Goal: Check status

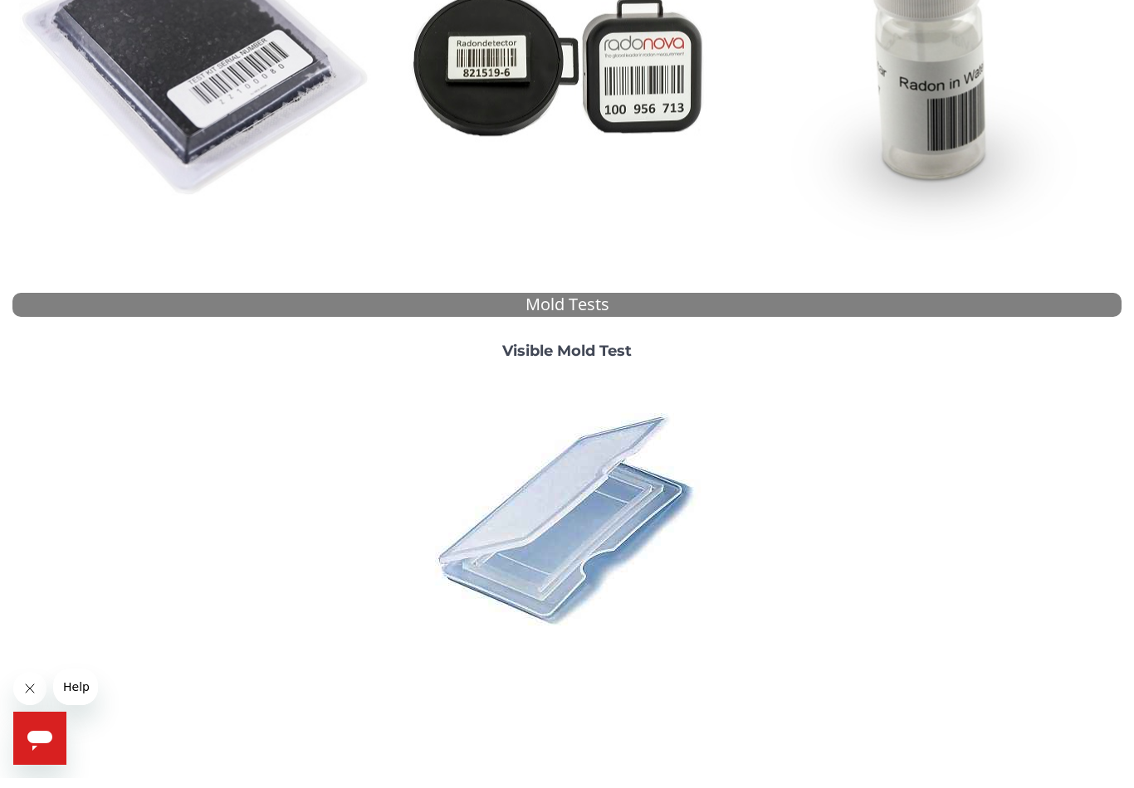
scroll to position [148, 0]
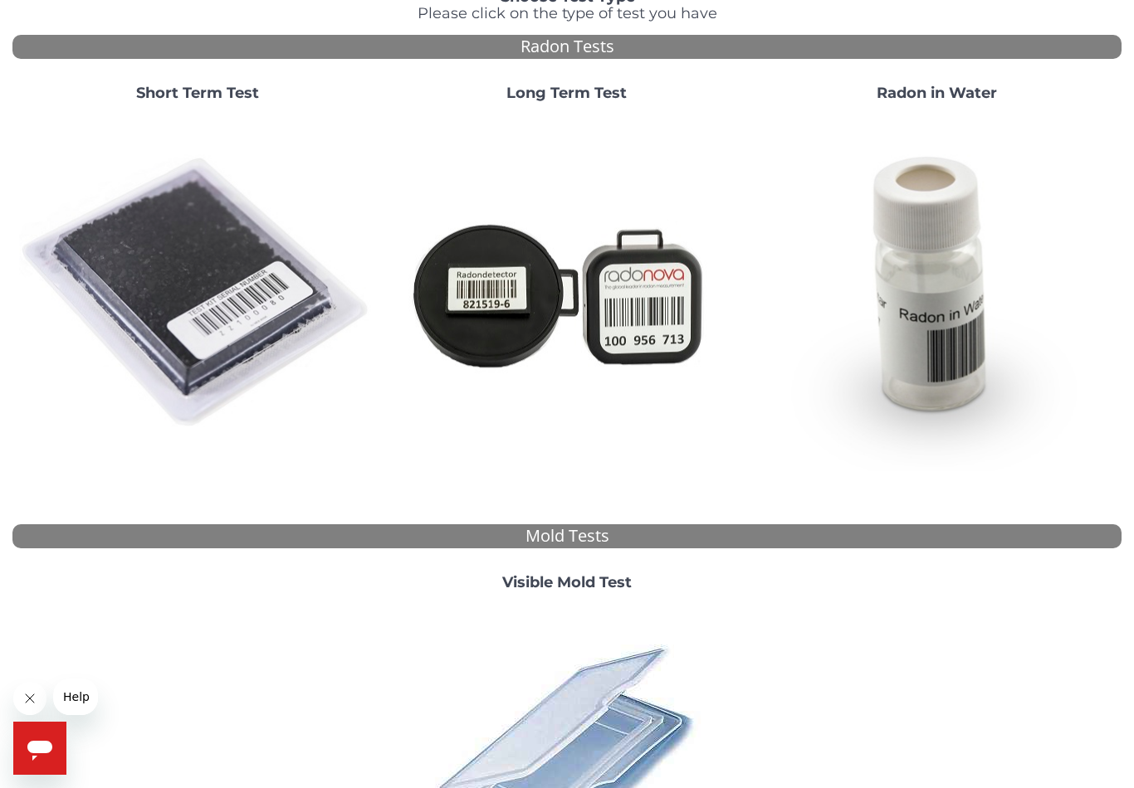
click at [271, 295] on img at bounding box center [197, 293] width 356 height 356
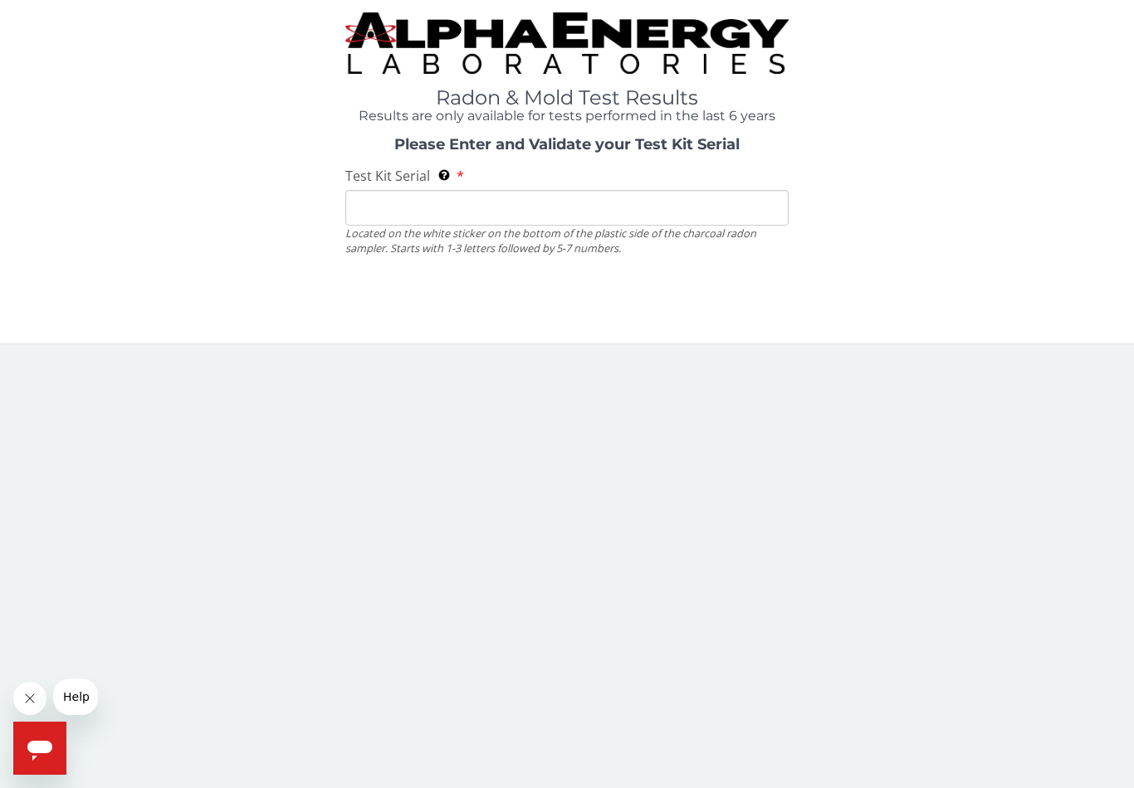
scroll to position [0, 0]
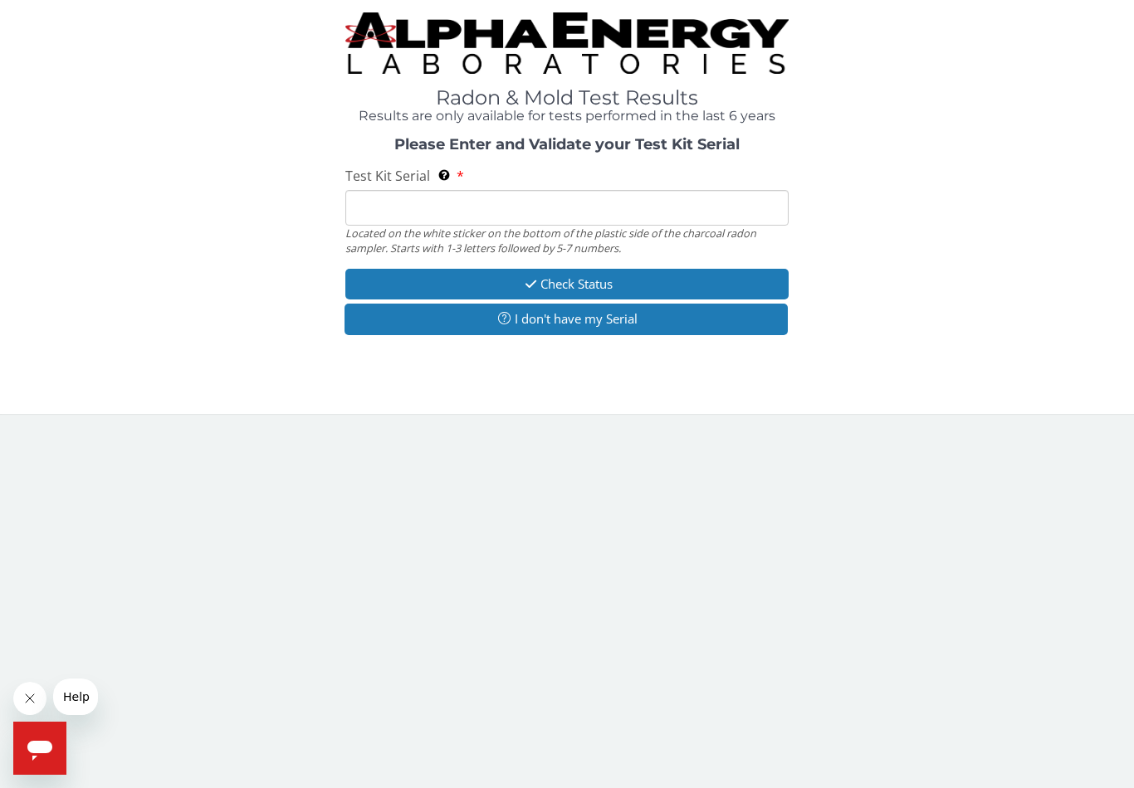
click at [569, 200] on input "Test Kit Serial Located on the white sticker on the bottom of the plastic side …" at bounding box center [566, 208] width 443 height 36
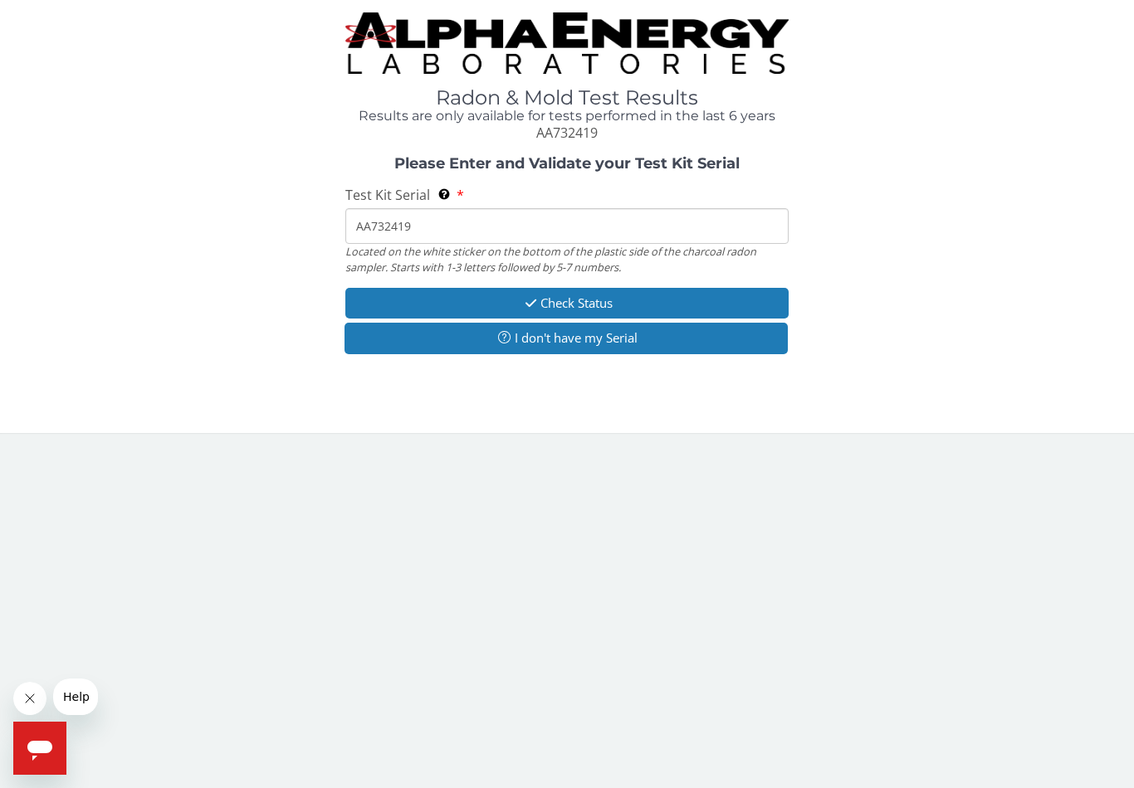
type input "AA732419"
click at [758, 300] on button "Check Status" at bounding box center [566, 303] width 443 height 31
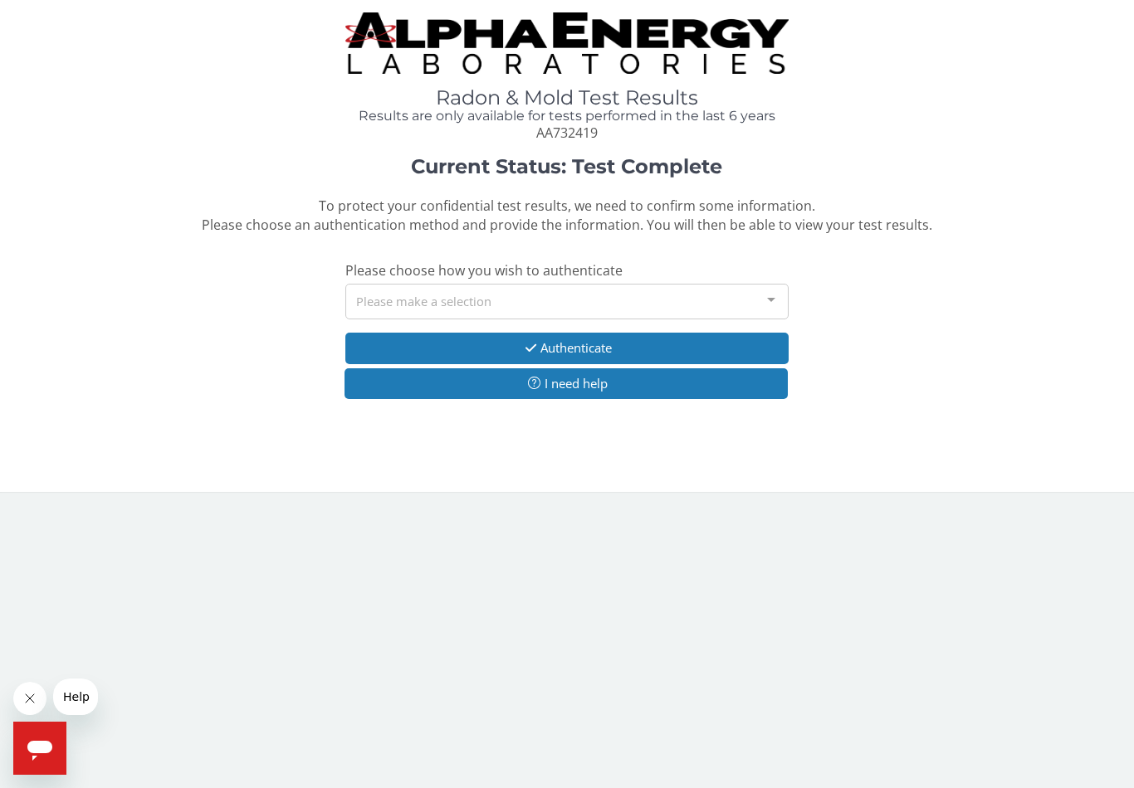
click at [758, 300] on div at bounding box center [770, 301] width 33 height 32
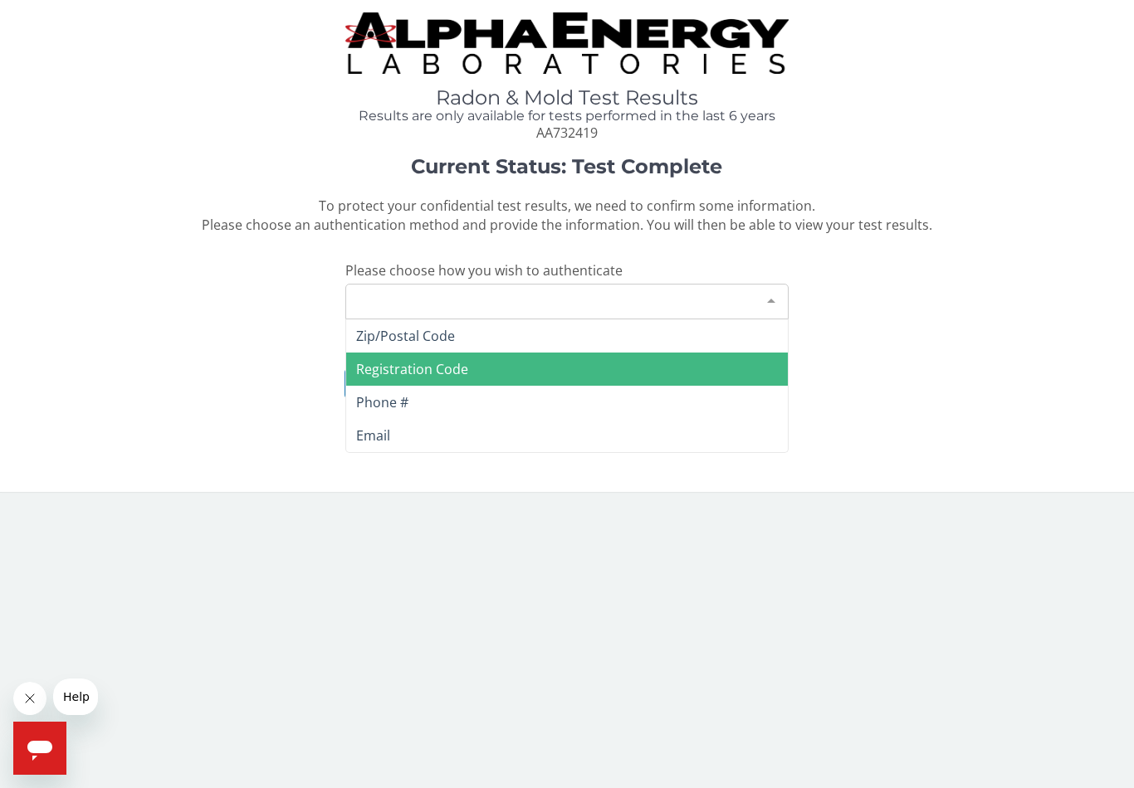
click at [463, 360] on span "Registration Code" at bounding box center [412, 369] width 112 height 18
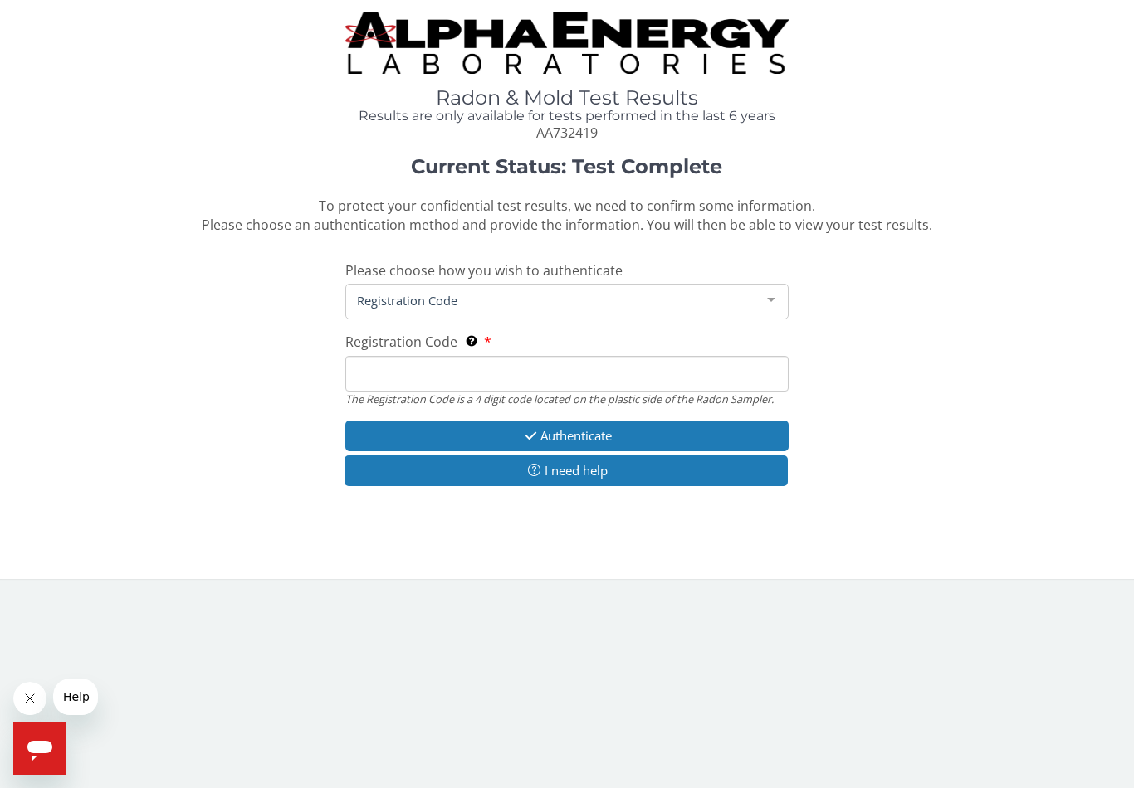
click at [596, 291] on span "Registration Code" at bounding box center [554, 300] width 402 height 18
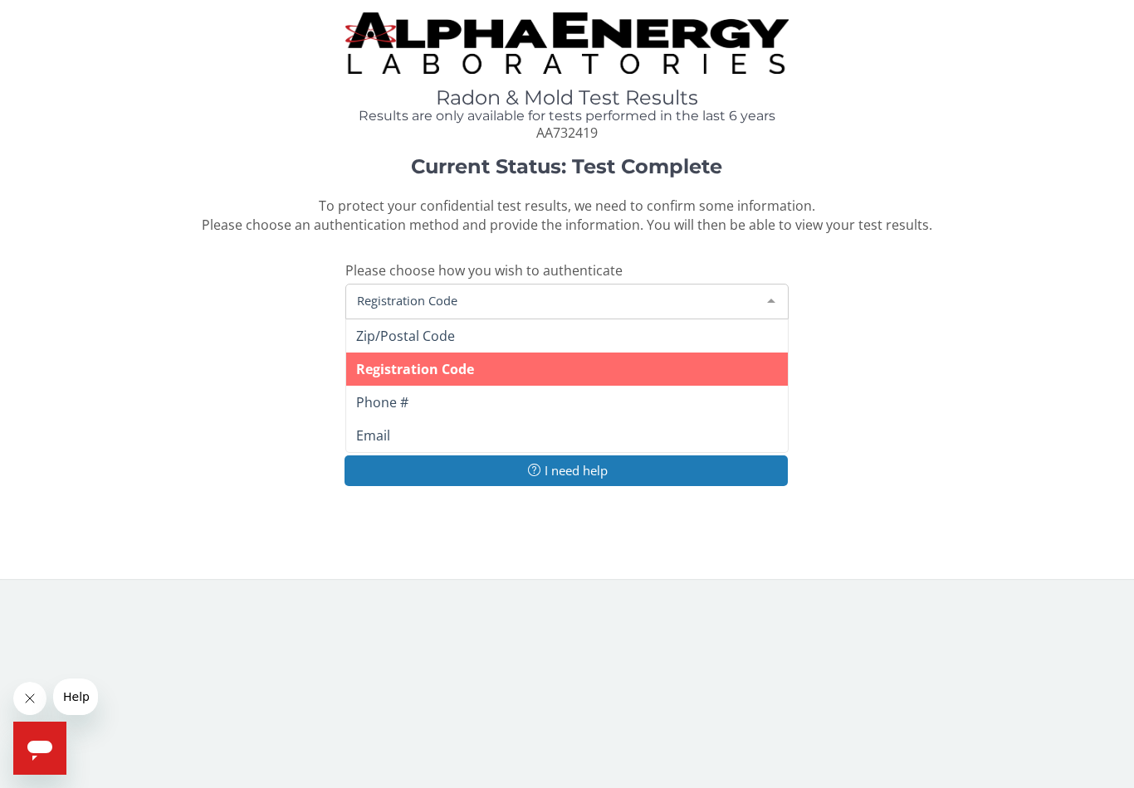
click at [571, 297] on span "Registration Code" at bounding box center [554, 300] width 402 height 18
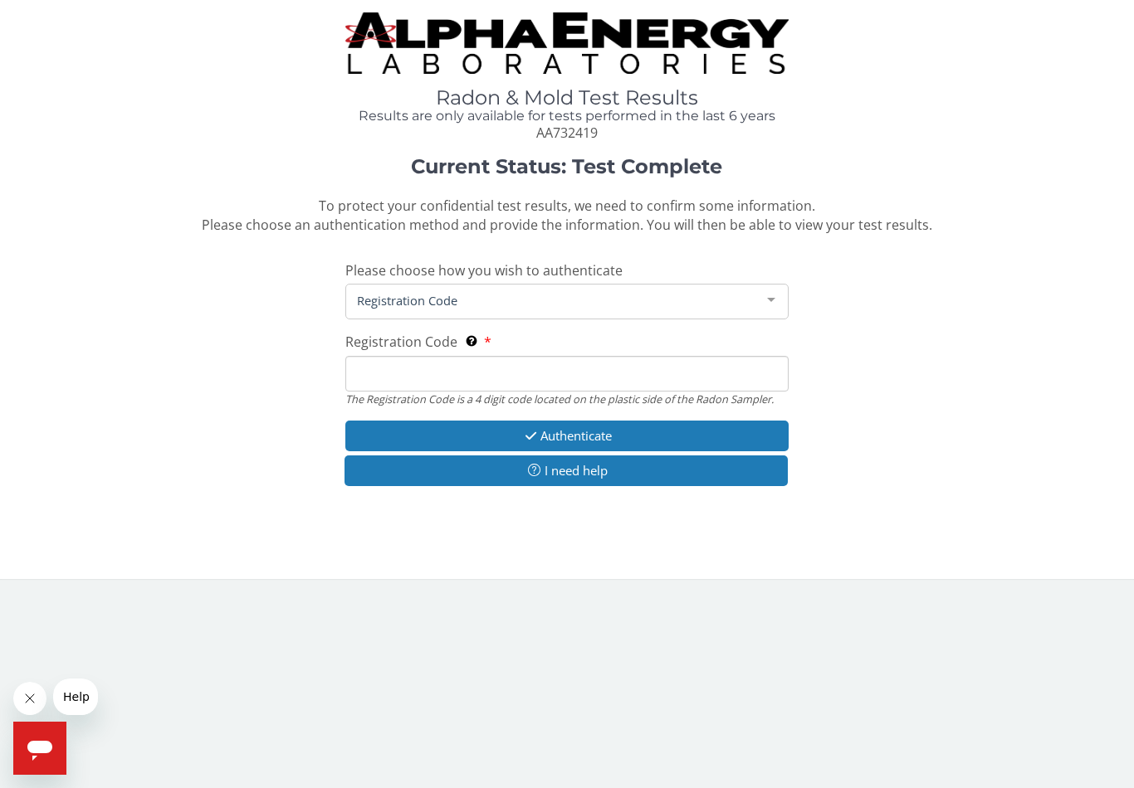
click at [509, 363] on input "Registration Code The Registration Code is a 4 digit code located on the plasti…" at bounding box center [566, 374] width 443 height 36
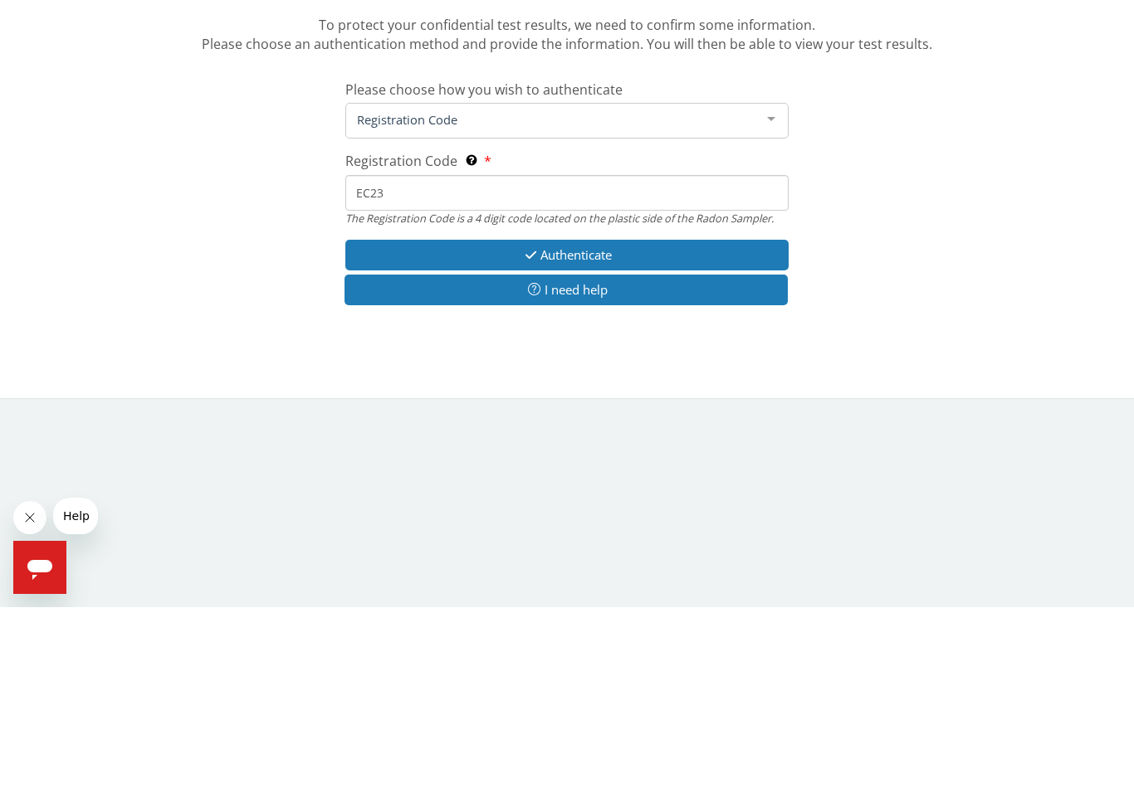
type input "EC23"
click at [655, 421] on button "Authenticate" at bounding box center [566, 436] width 443 height 31
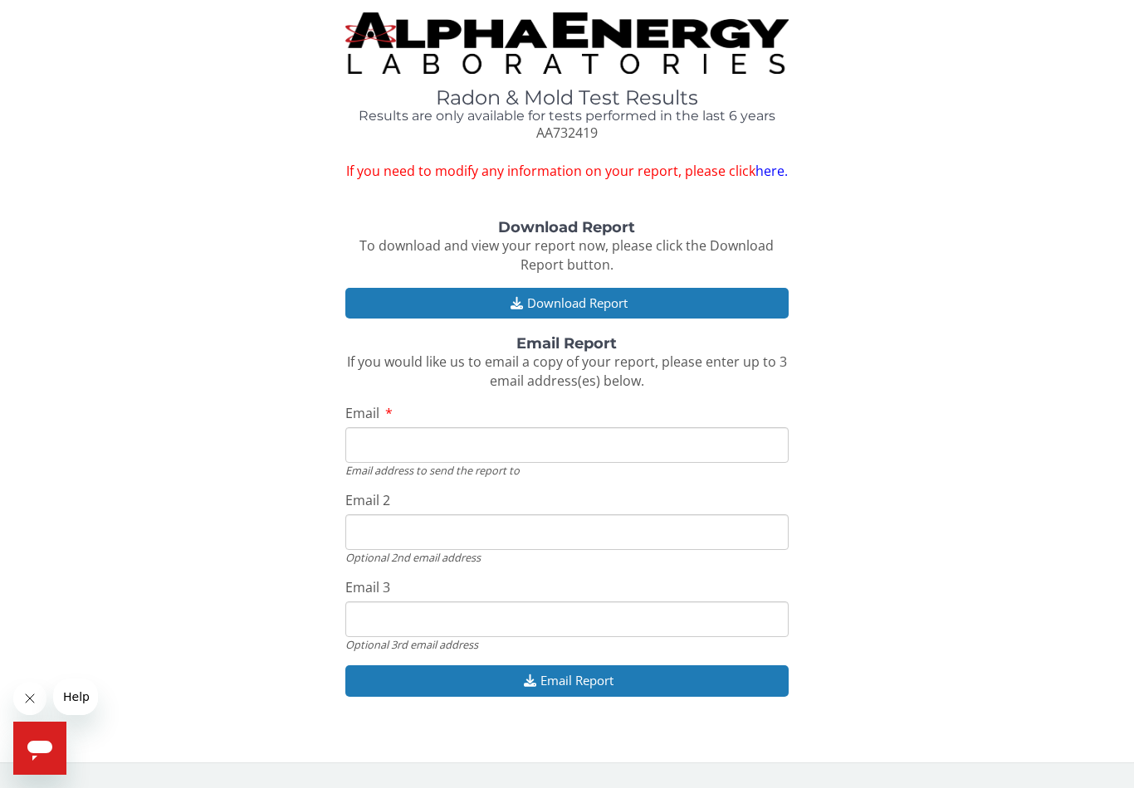
click at [609, 291] on button "Download Report" at bounding box center [566, 303] width 443 height 31
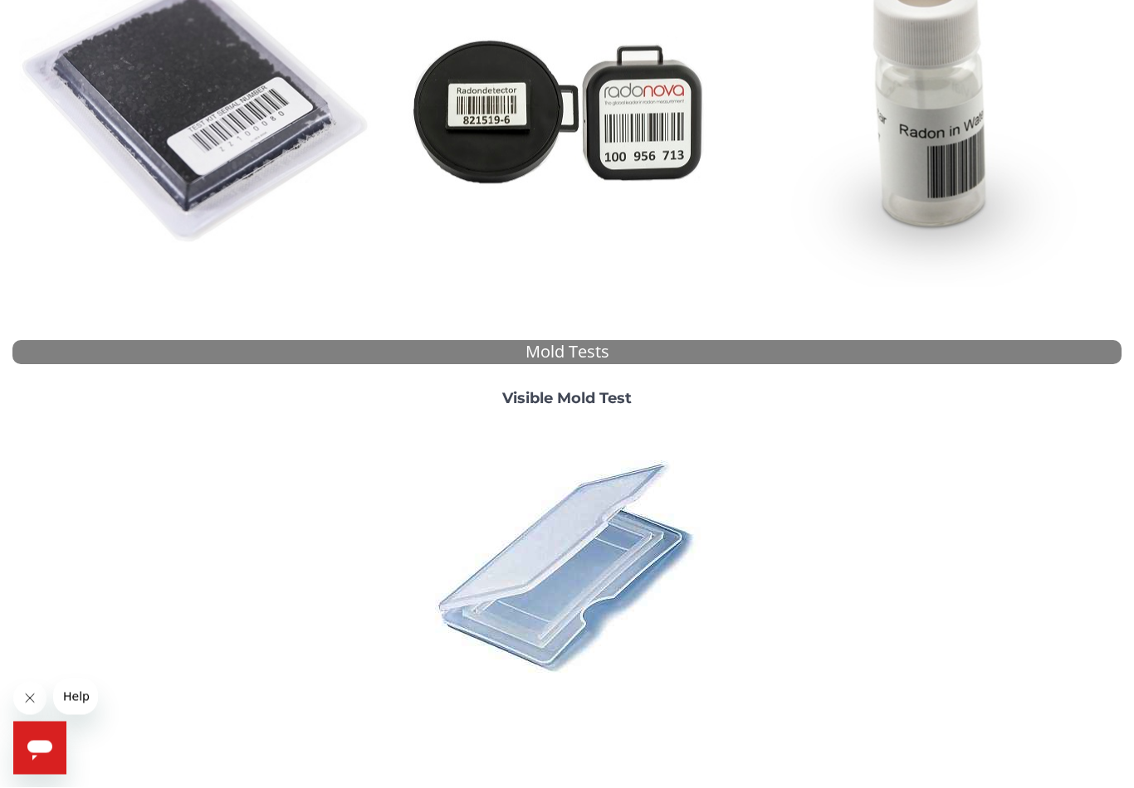
scroll to position [329, 0]
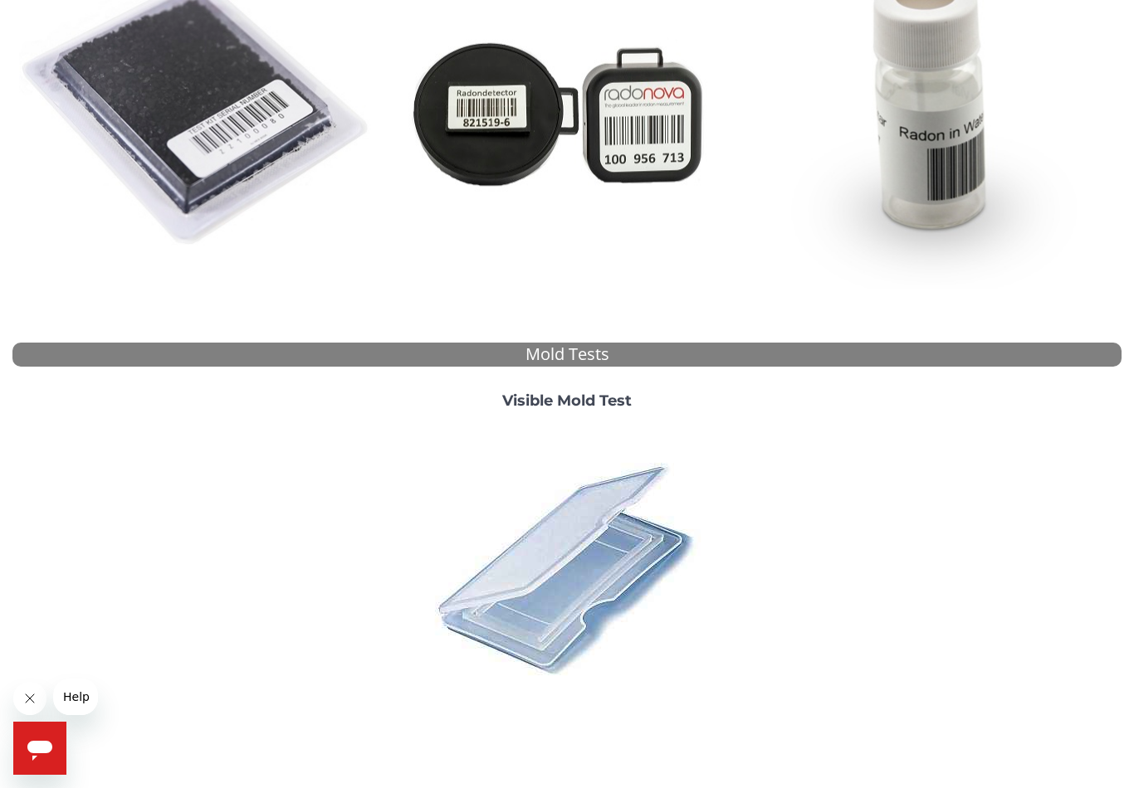
click at [246, 173] on img at bounding box center [197, 112] width 356 height 356
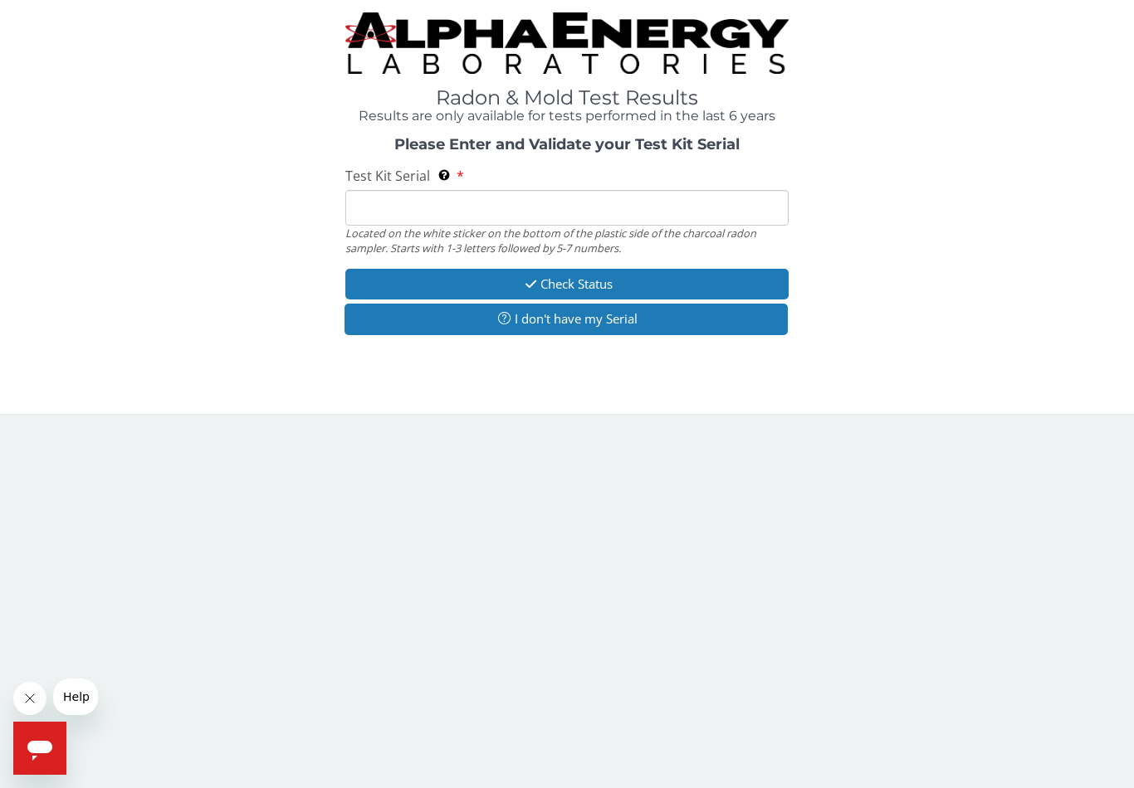
click at [590, 203] on input "Test Kit Serial Located on the white sticker on the bottom of the plastic side …" at bounding box center [566, 208] width 443 height 36
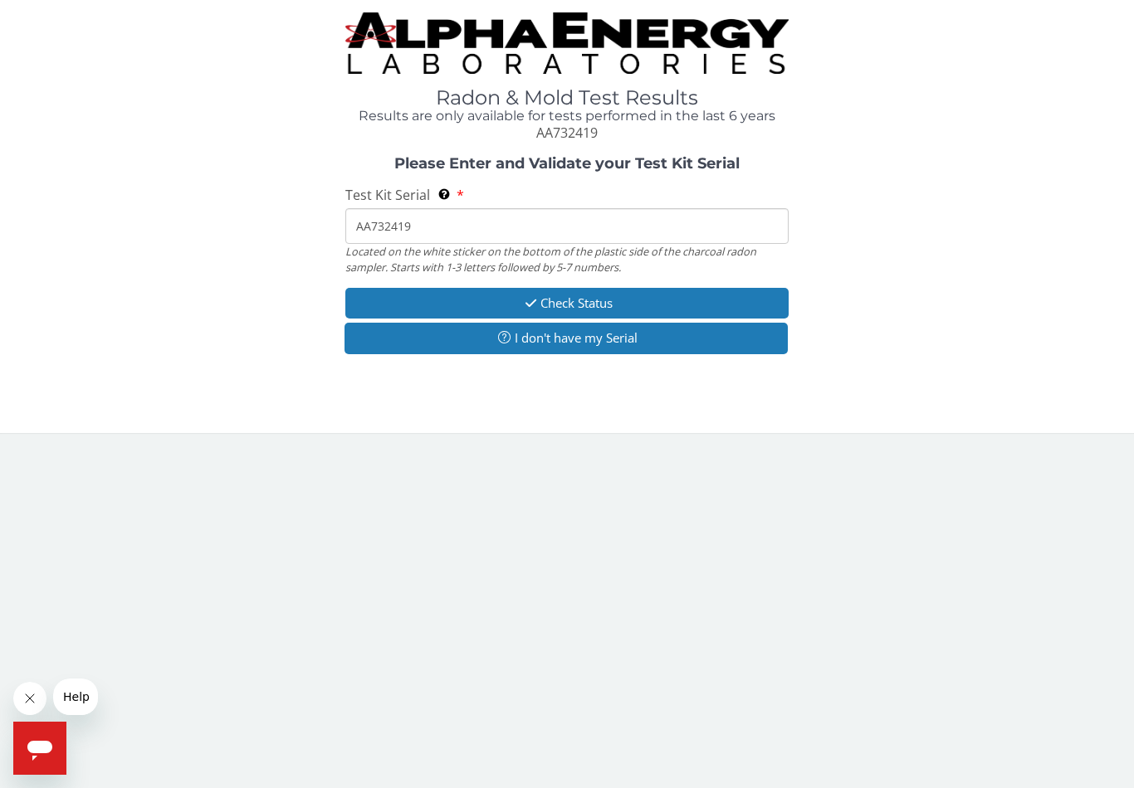
type input "AA732419"
click at [636, 303] on button "Check Status" at bounding box center [566, 303] width 443 height 31
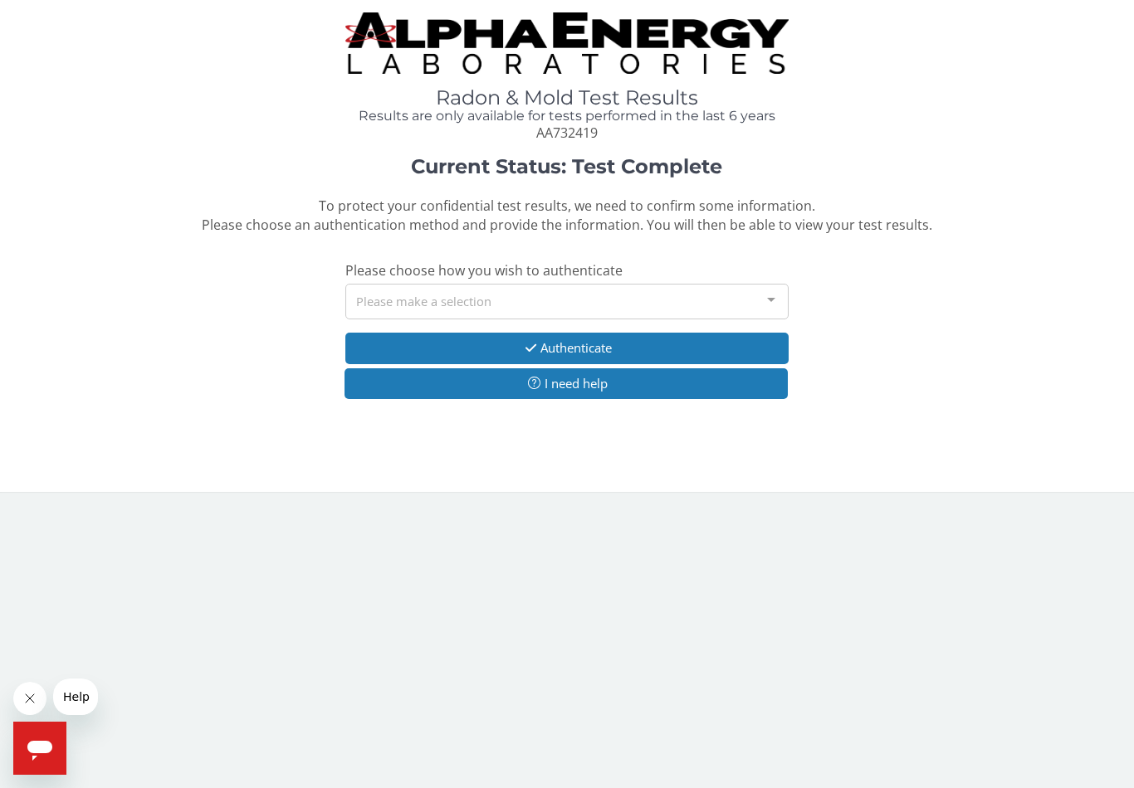
click at [763, 292] on div at bounding box center [770, 301] width 33 height 32
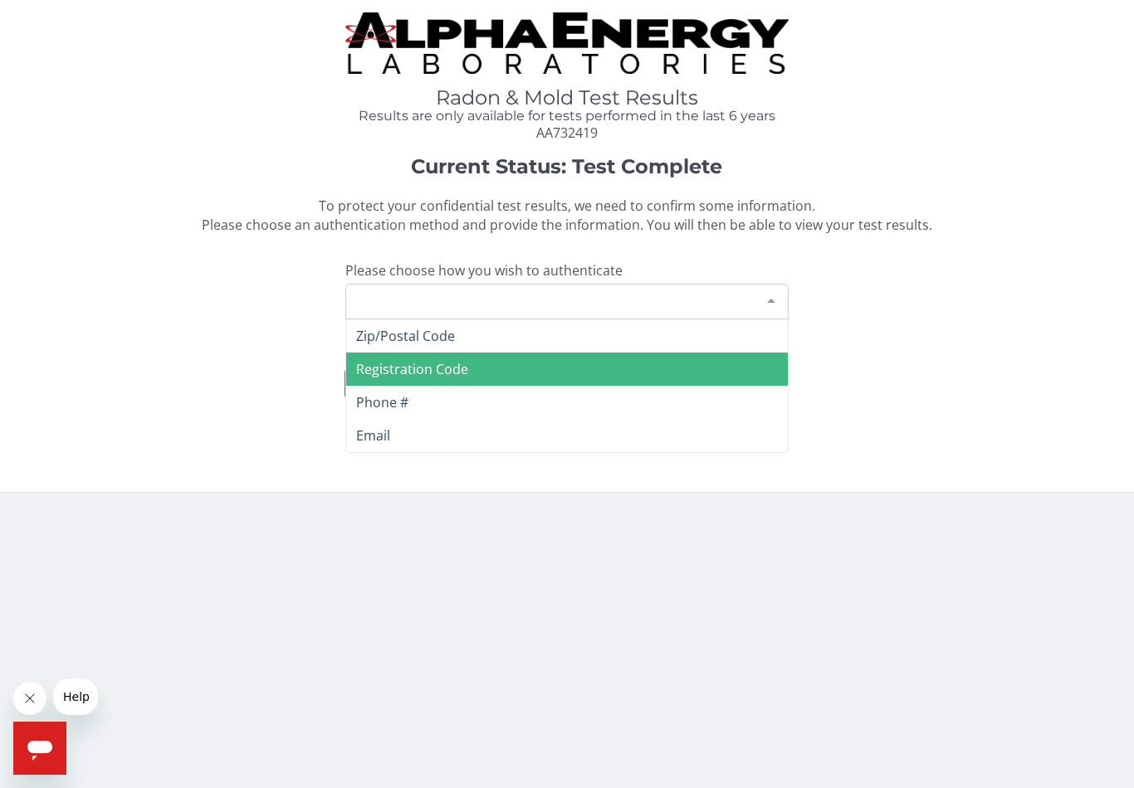
click at [467, 367] on span "Registration Code" at bounding box center [566, 369] width 441 height 33
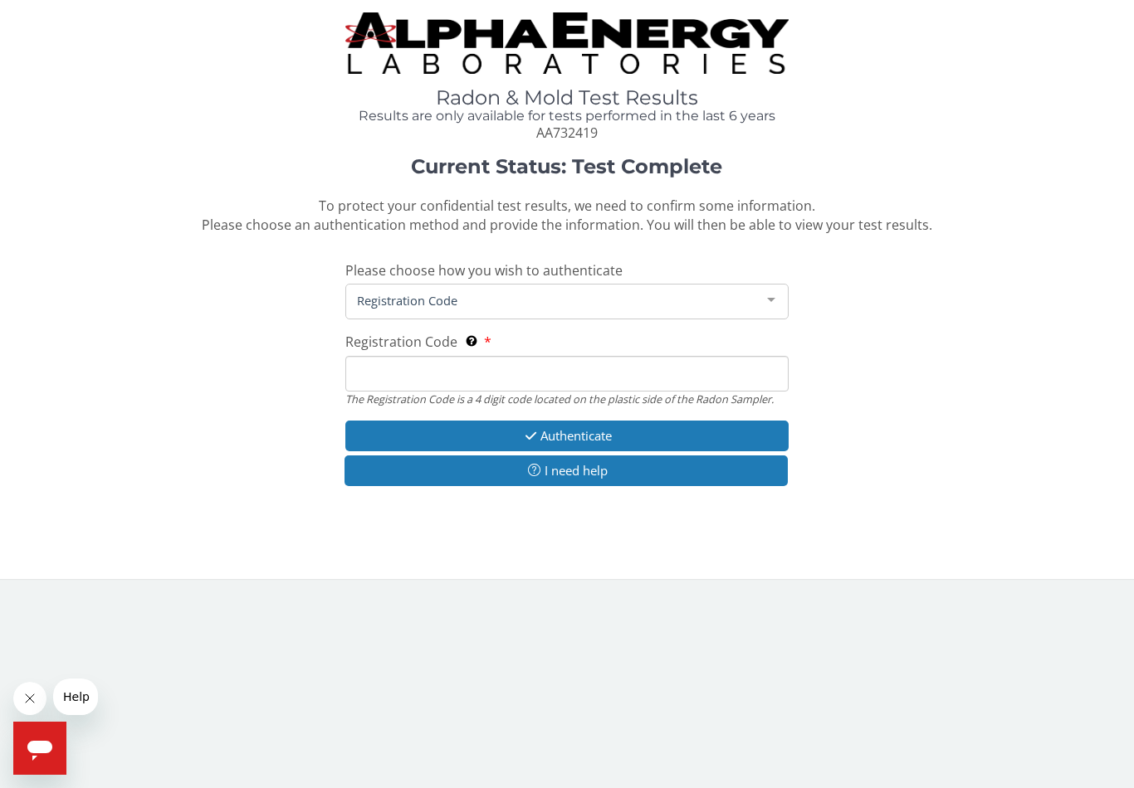
click at [514, 367] on input "Registration Code The Registration Code is a 4 digit code located on the plasti…" at bounding box center [566, 374] width 443 height 36
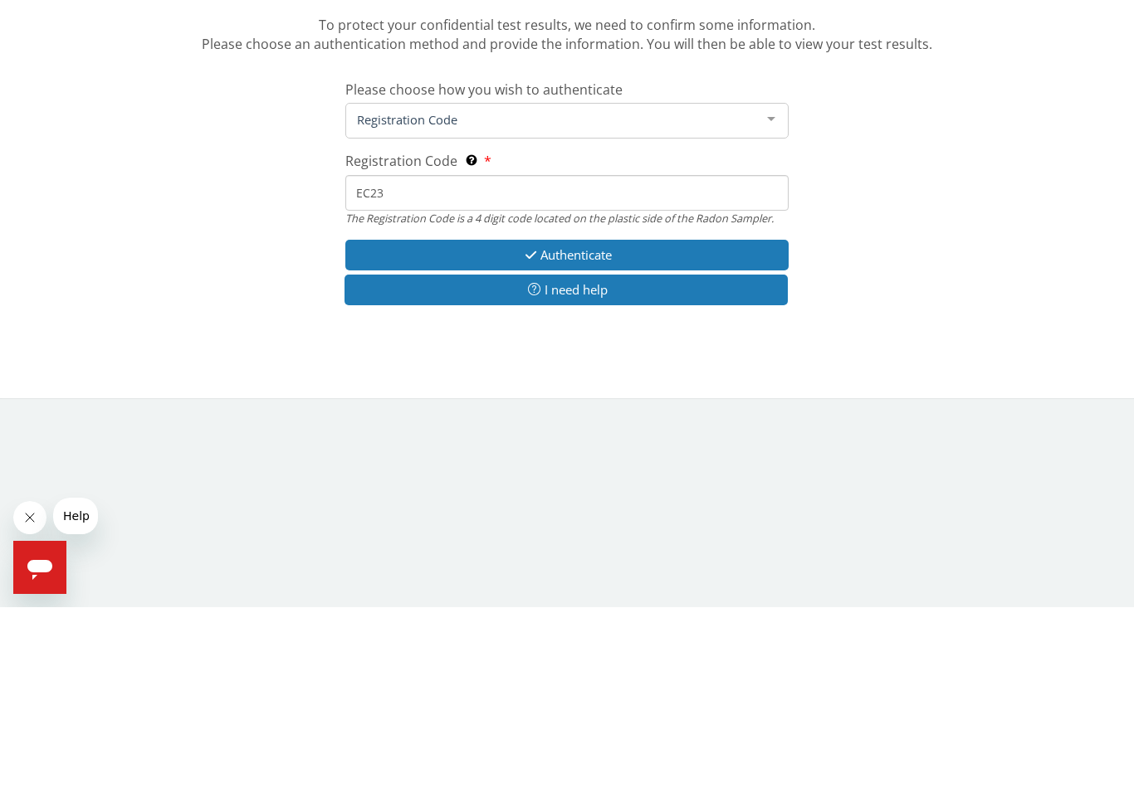
type input "EC23"
click at [716, 421] on button "Authenticate" at bounding box center [566, 436] width 443 height 31
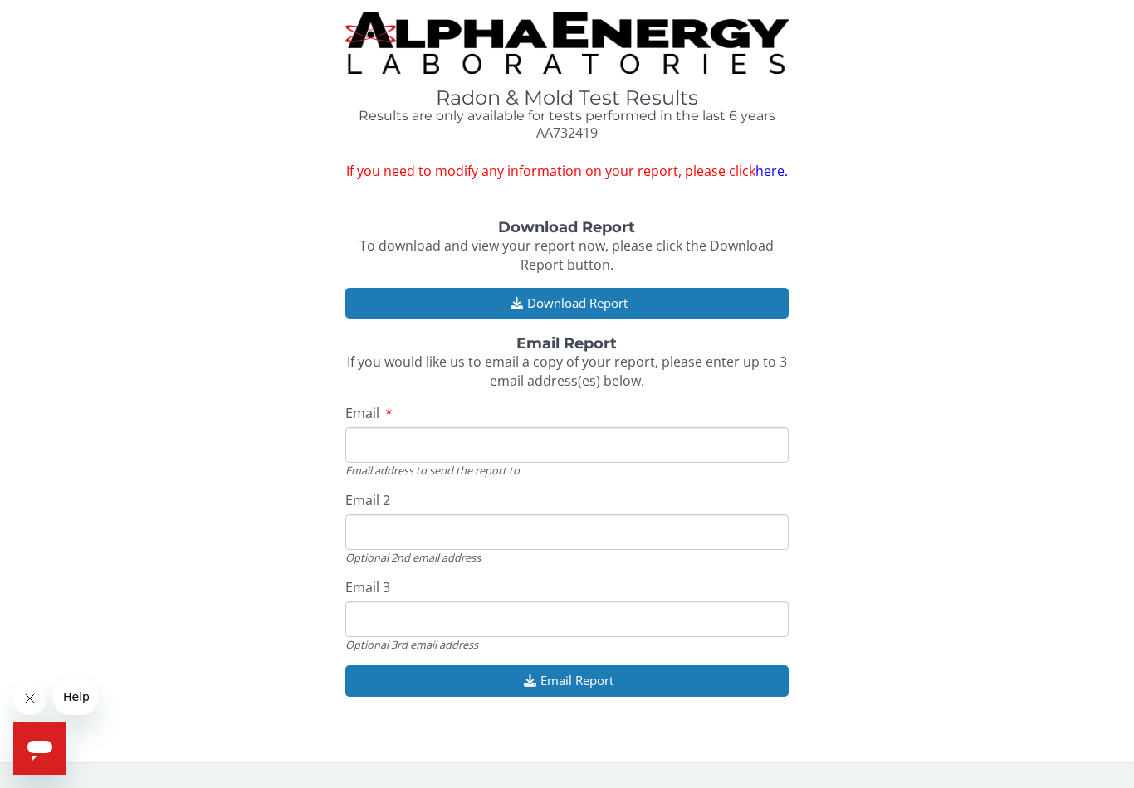
click at [649, 296] on button "Download Report" at bounding box center [566, 303] width 443 height 31
